Goal: Transaction & Acquisition: Purchase product/service

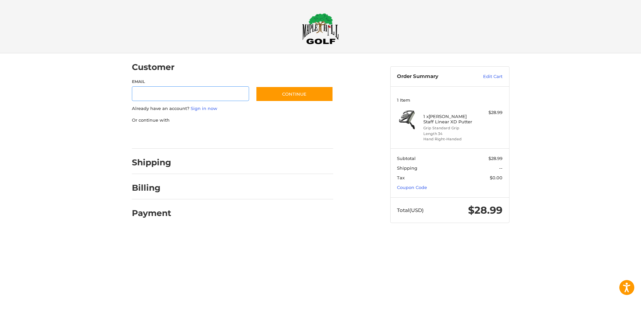
click at [167, 93] on input "Email" at bounding box center [190, 93] width 117 height 15
type input "**********"
click at [284, 93] on button "Continue" at bounding box center [294, 93] width 77 height 15
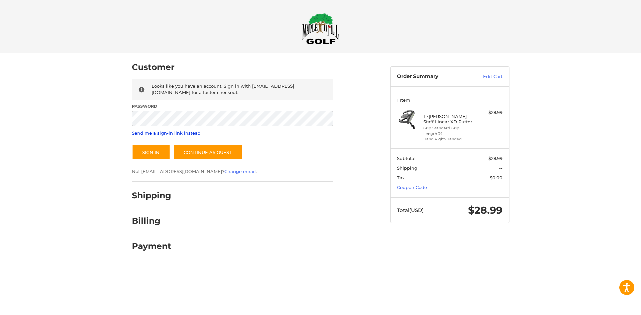
click at [179, 134] on link "Send me a sign-in link instead" at bounding box center [166, 132] width 69 height 5
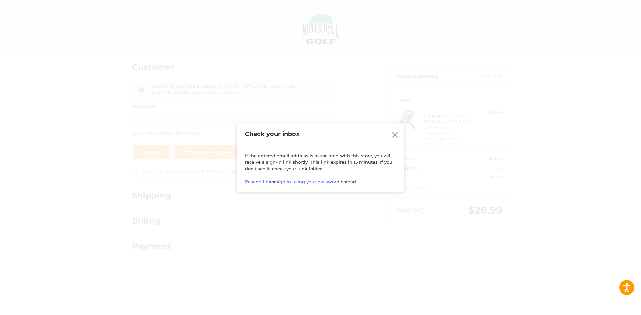
click at [631, 264] on div at bounding box center [320, 264] width 641 height 0
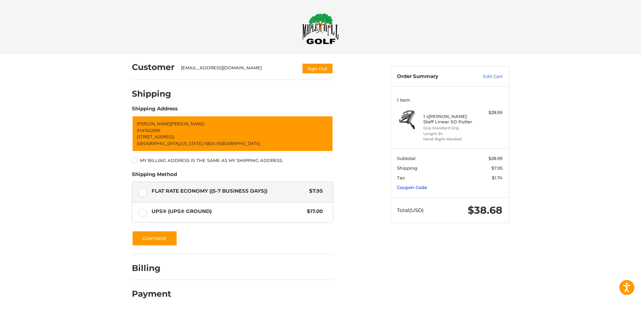
click at [417, 189] on link "Coupon Code" at bounding box center [412, 187] width 30 height 5
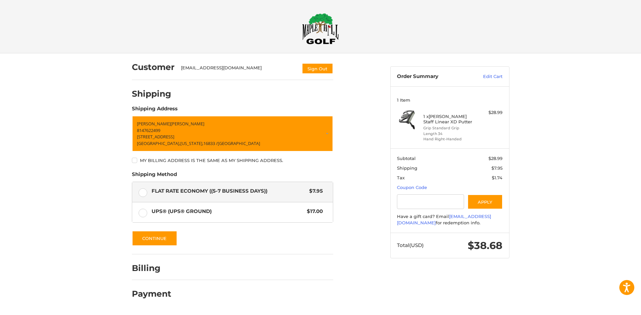
click at [577, 312] on div at bounding box center [320, 312] width 641 height 0
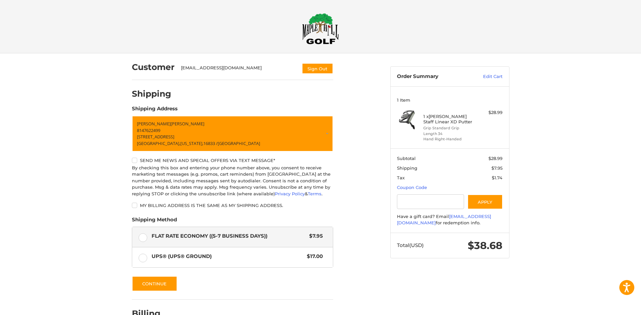
click at [459, 22] on h2 at bounding box center [320, 28] width 383 height 31
click at [439, 205] on input "Gift Certificate or Coupon Code" at bounding box center [430, 202] width 67 height 15
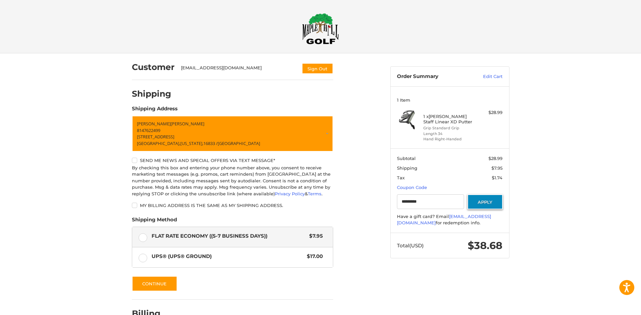
click at [477, 201] on button "Apply" at bounding box center [484, 202] width 35 height 15
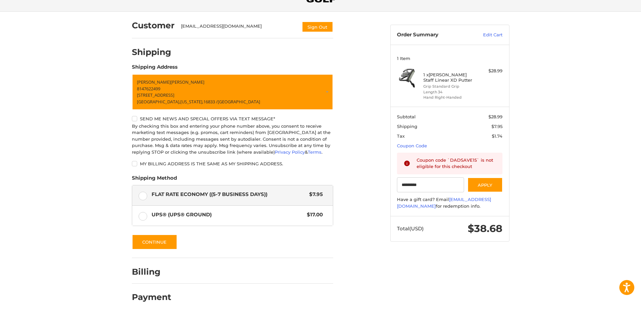
scroll to position [41, 0]
click at [614, 315] on div at bounding box center [320, 316] width 641 height 0
click at [167, 245] on button "Continue" at bounding box center [154, 242] width 45 height 15
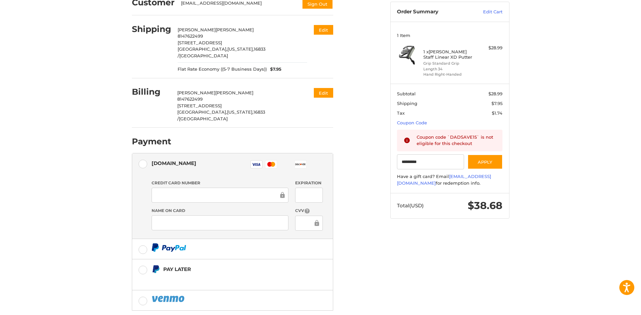
scroll to position [66, 0]
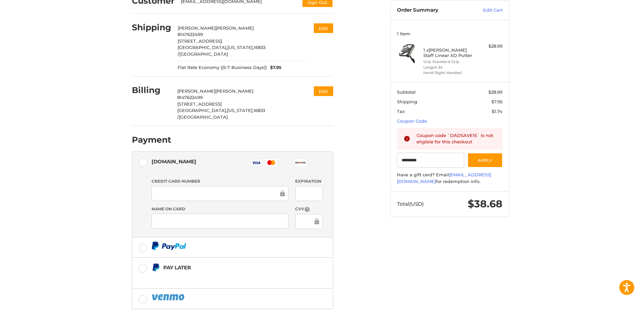
click at [80, 186] on div "Customer [EMAIL_ADDRESS][DOMAIN_NAME] Sign Out Shipping [PERSON_NAME] 814762249…" at bounding box center [320, 169] width 641 height 364
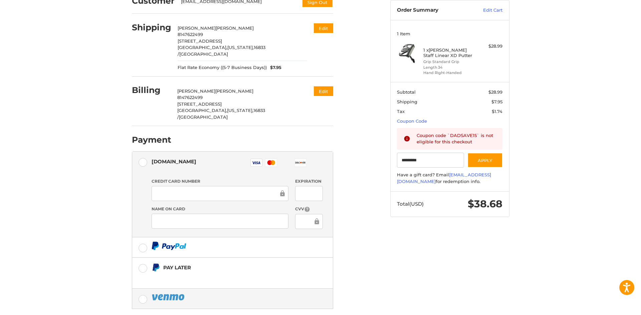
click at [143, 289] on label at bounding box center [232, 299] width 201 height 20
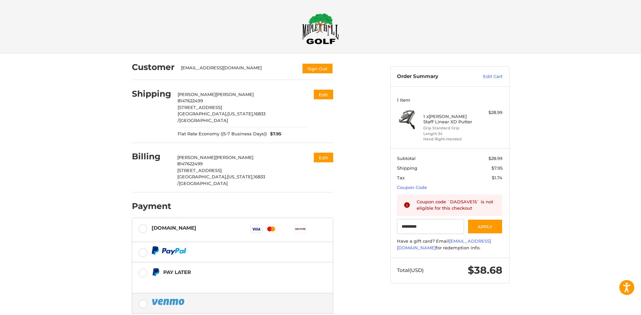
scroll to position [29, 0]
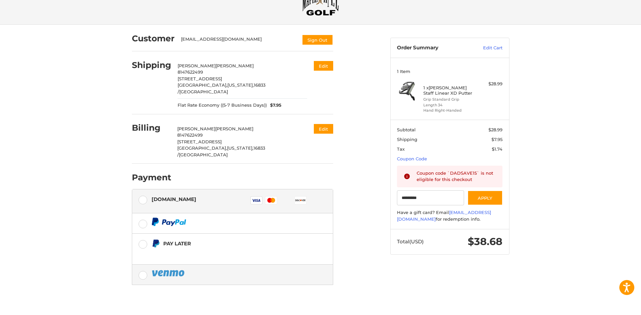
click at [143, 190] on label "[DOMAIN_NAME] Visa Master Amex Discover Diners Club JCB" at bounding box center [232, 202] width 201 height 24
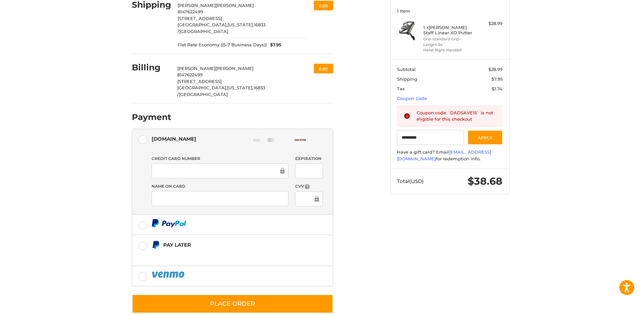
scroll to position [89, 0]
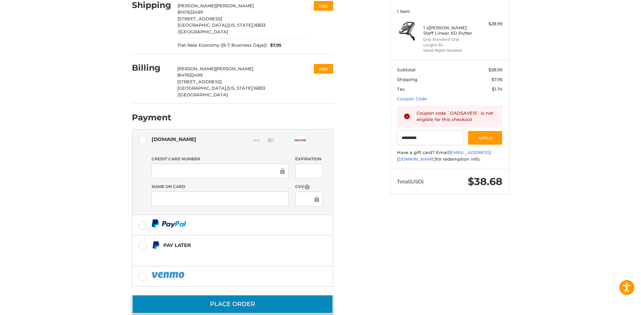
click at [265, 295] on button "Place Order" at bounding box center [232, 304] width 201 height 19
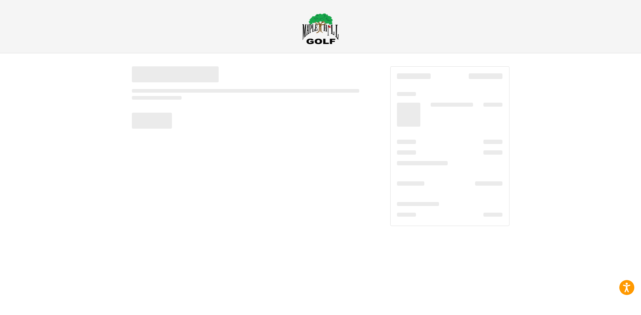
scroll to position [0, 0]
